Goal: Check status: Check status

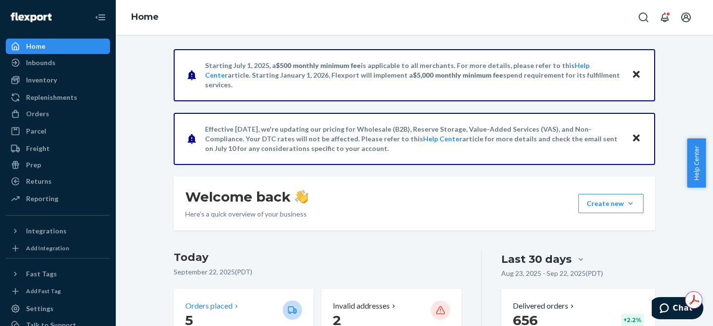
click at [230, 316] on p "5" at bounding box center [230, 320] width 90 height 17
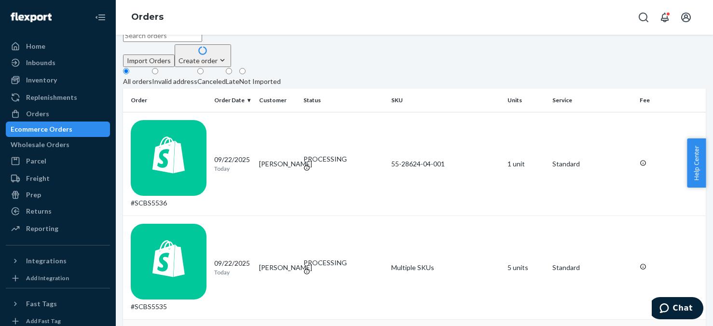
scroll to position [48, 0]
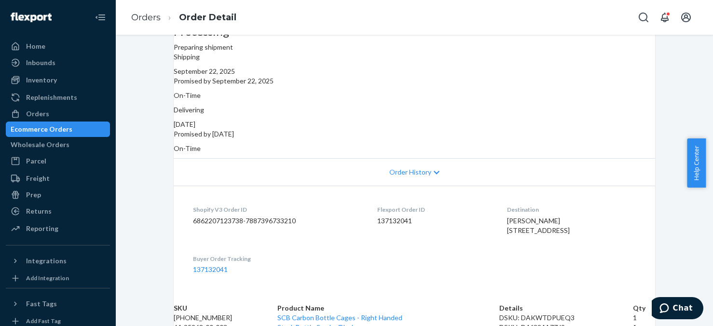
scroll to position [48, 0]
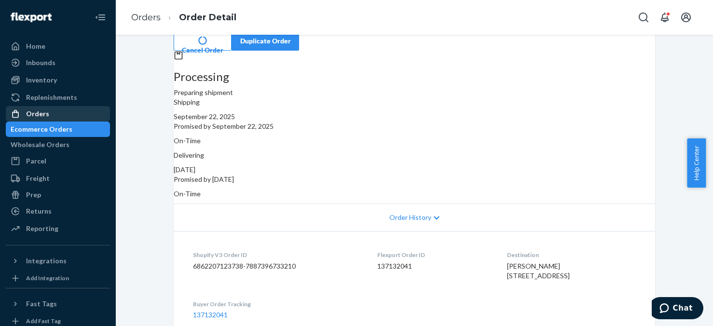
click at [47, 112] on div "Orders" at bounding box center [37, 114] width 23 height 10
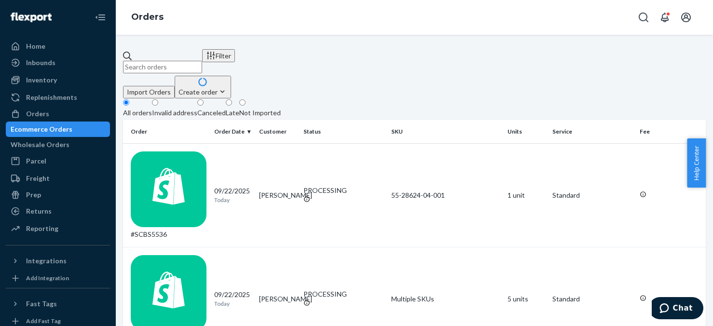
scroll to position [83, 0]
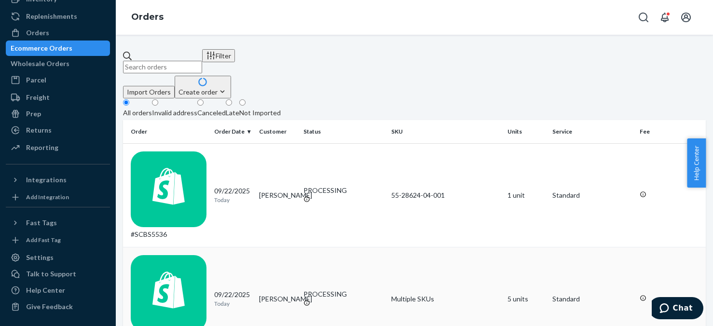
click at [512, 247] on td "5 units" at bounding box center [525, 299] width 45 height 104
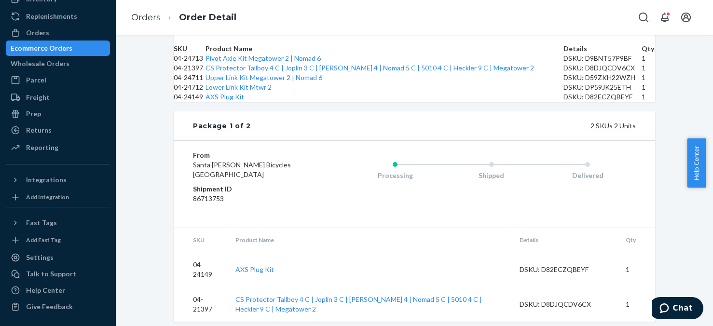
scroll to position [338, 0]
